Goal: Task Accomplishment & Management: Use online tool/utility

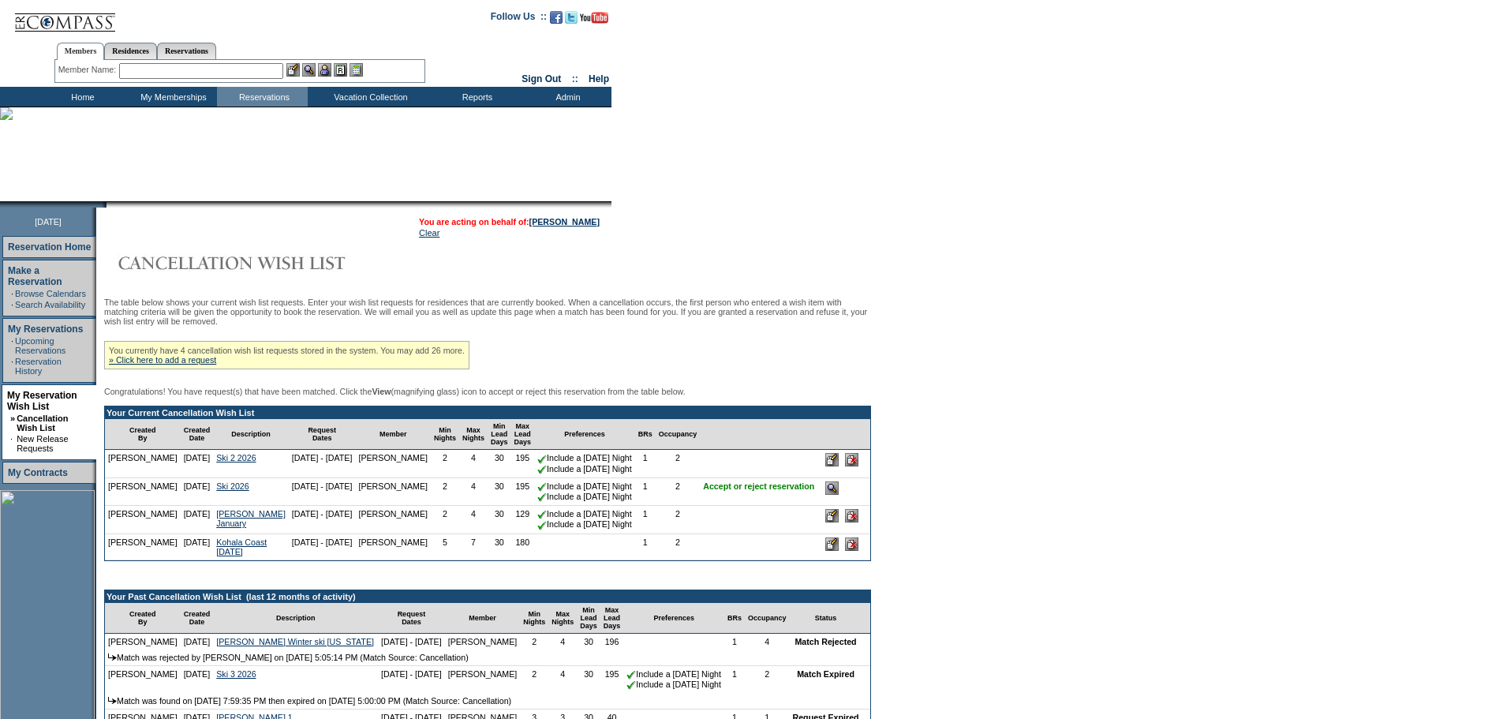
click at [169, 69] on input "text" at bounding box center [201, 71] width 164 height 16
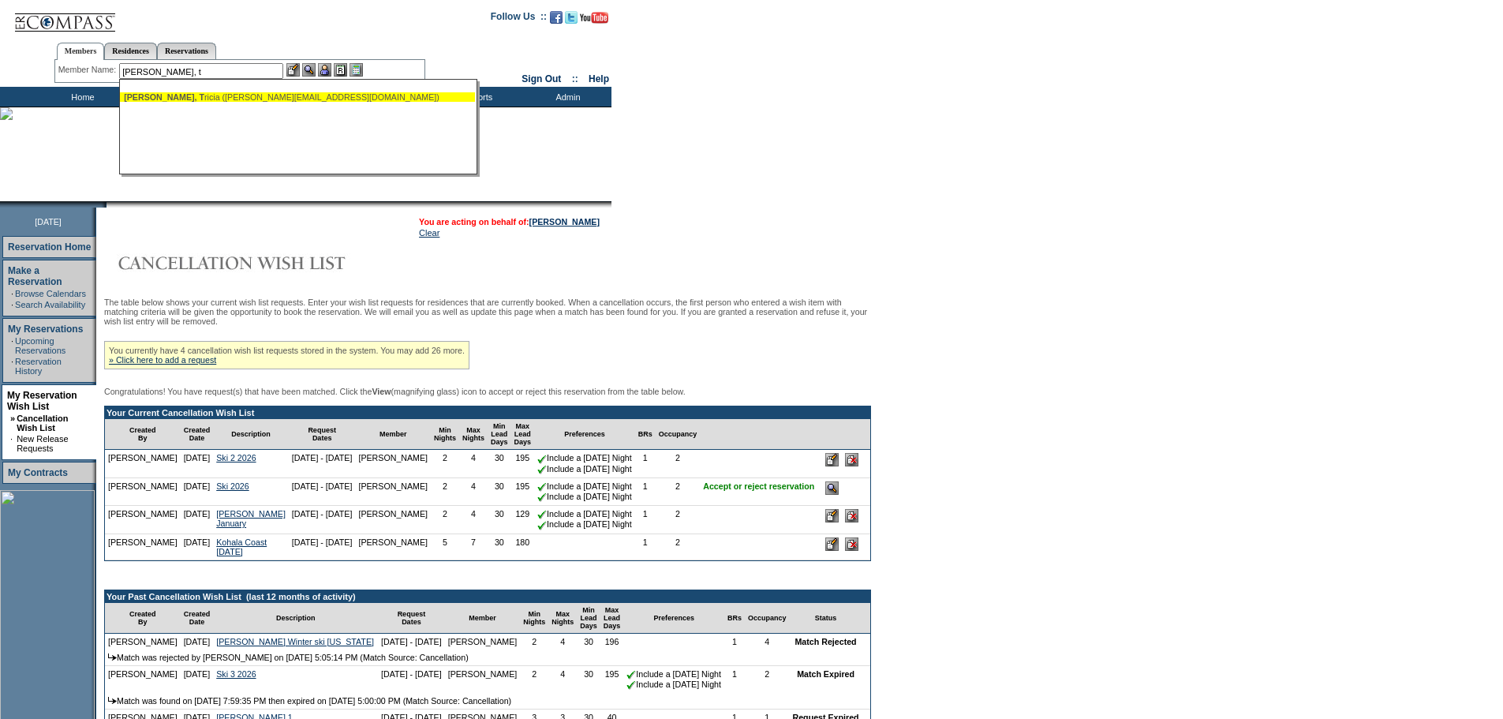
click at [196, 102] on div "[PERSON_NAME], T [PERSON_NAME] ([PERSON_NAME][EMAIL_ADDRESS][DOMAIN_NAME])" at bounding box center [297, 96] width 347 height 9
type input "[PERSON_NAME] ([PERSON_NAME][EMAIL_ADDRESS][DOMAIN_NAME])"
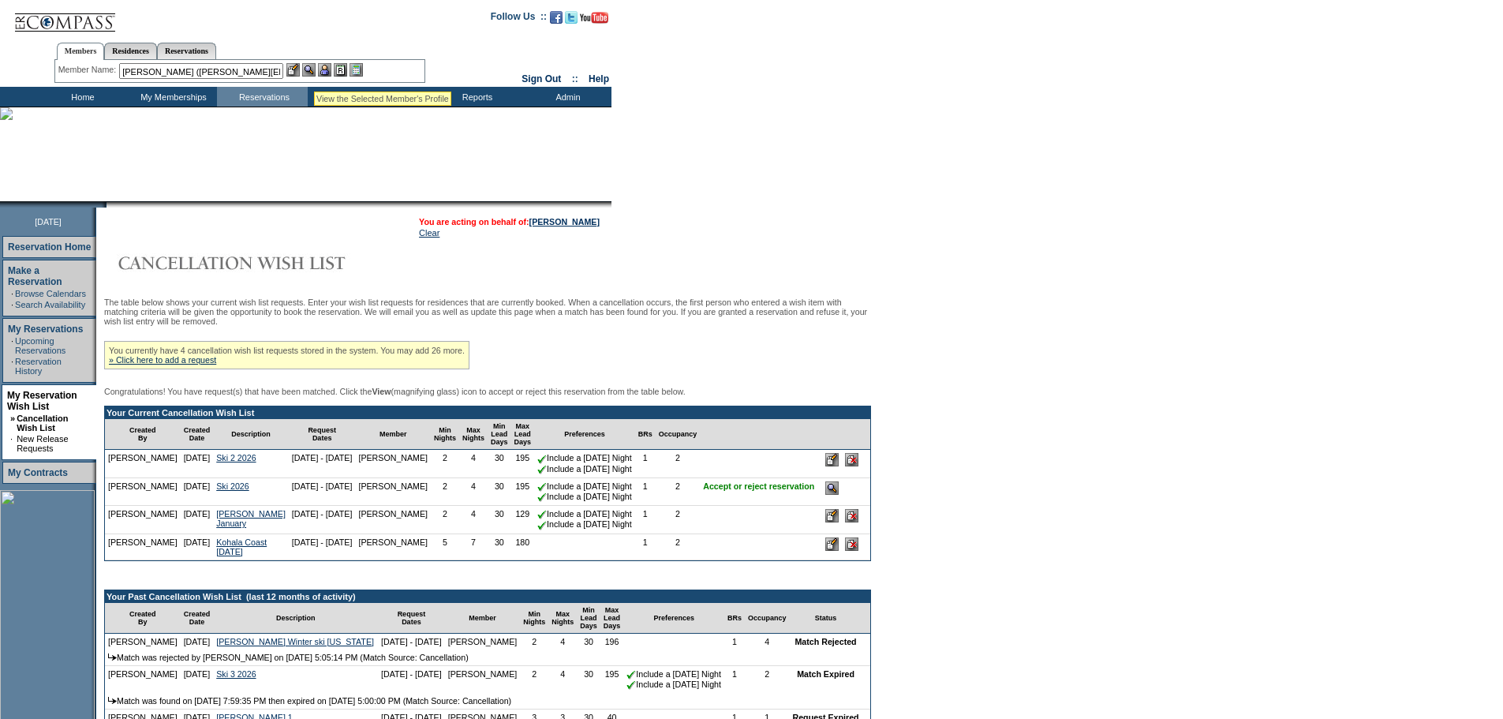
click at [314, 73] on img at bounding box center [308, 69] width 13 height 13
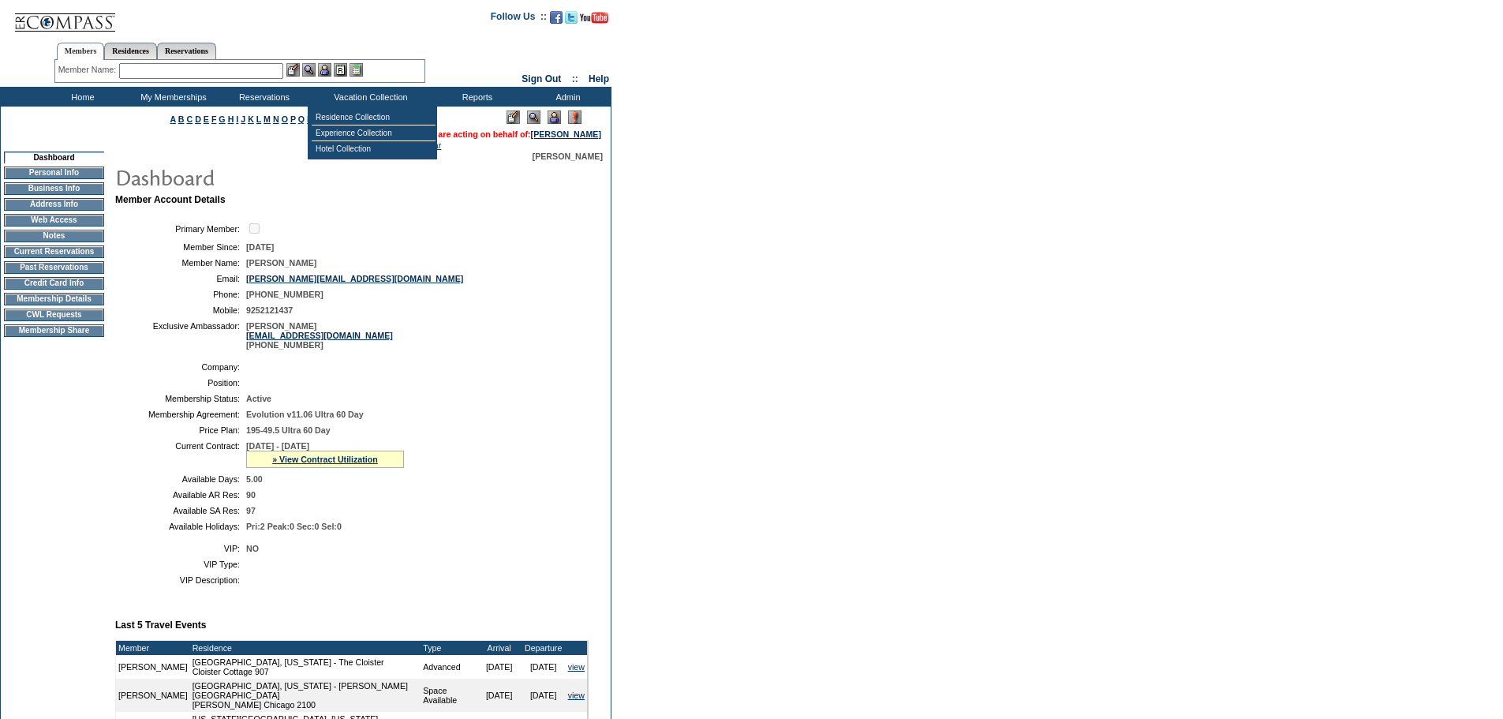
click at [552, 119] on img at bounding box center [554, 116] width 13 height 13
